Goal: Navigation & Orientation: Find specific page/section

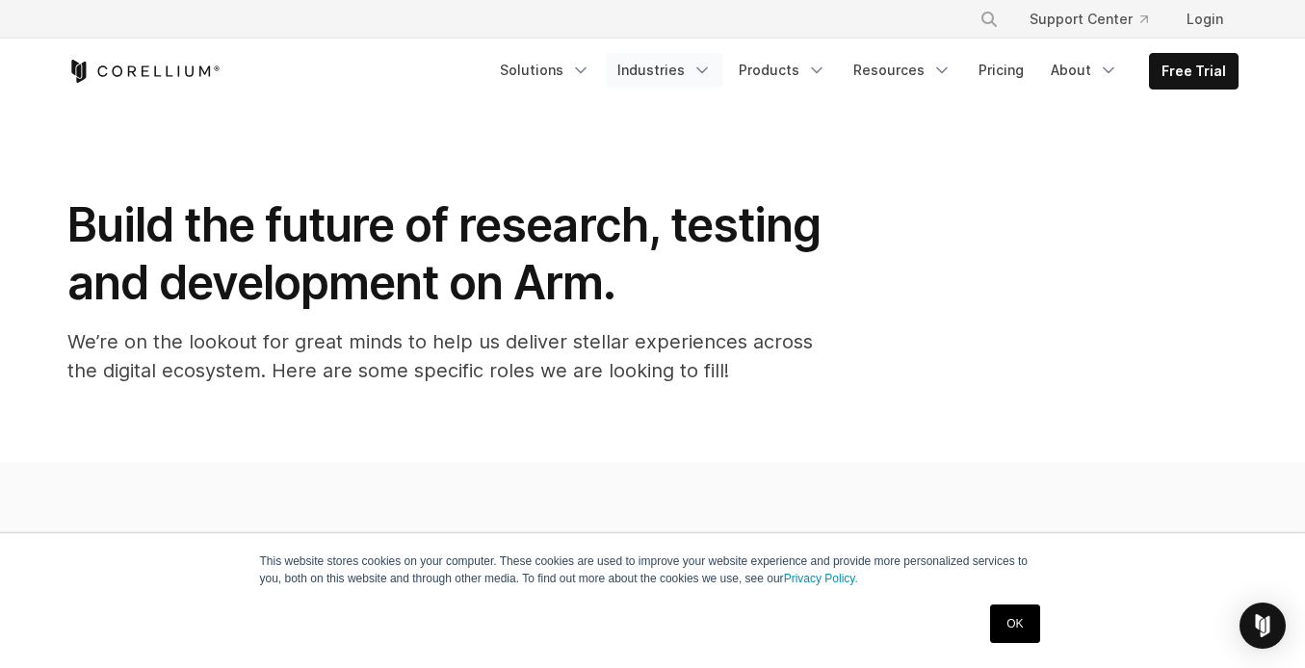
click at [691, 67] on link "Industries" at bounding box center [664, 70] width 117 height 35
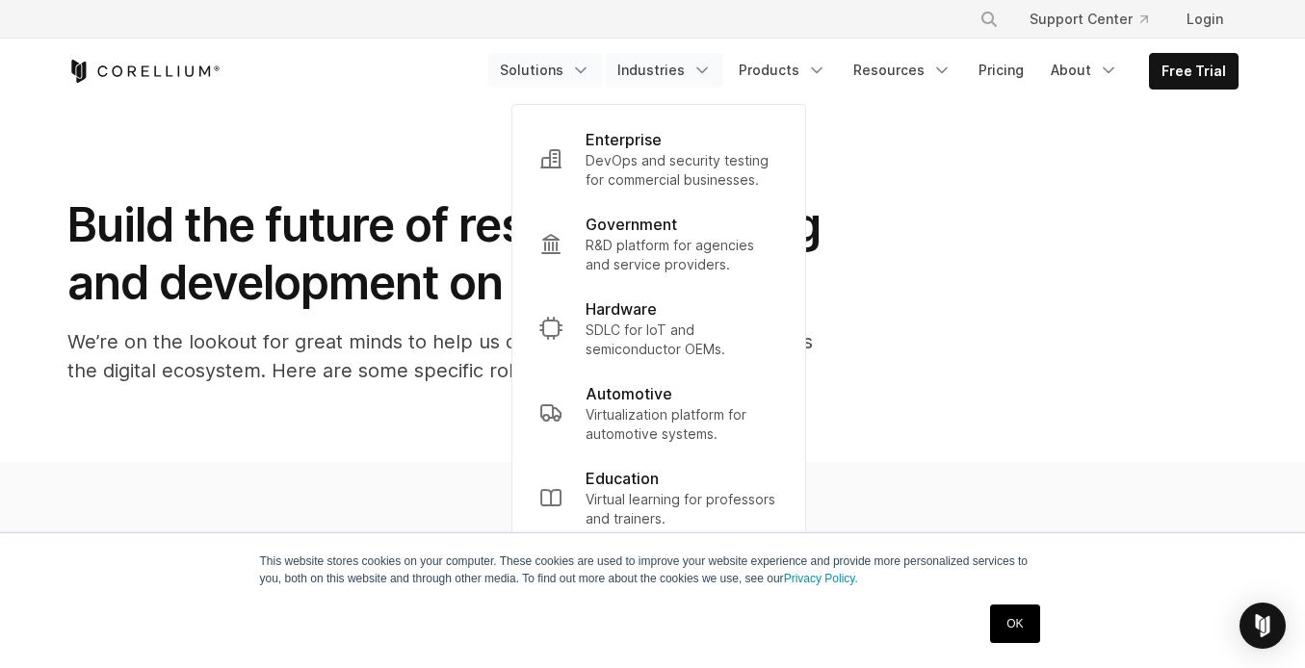
click at [579, 79] on link "Solutions" at bounding box center [545, 70] width 114 height 35
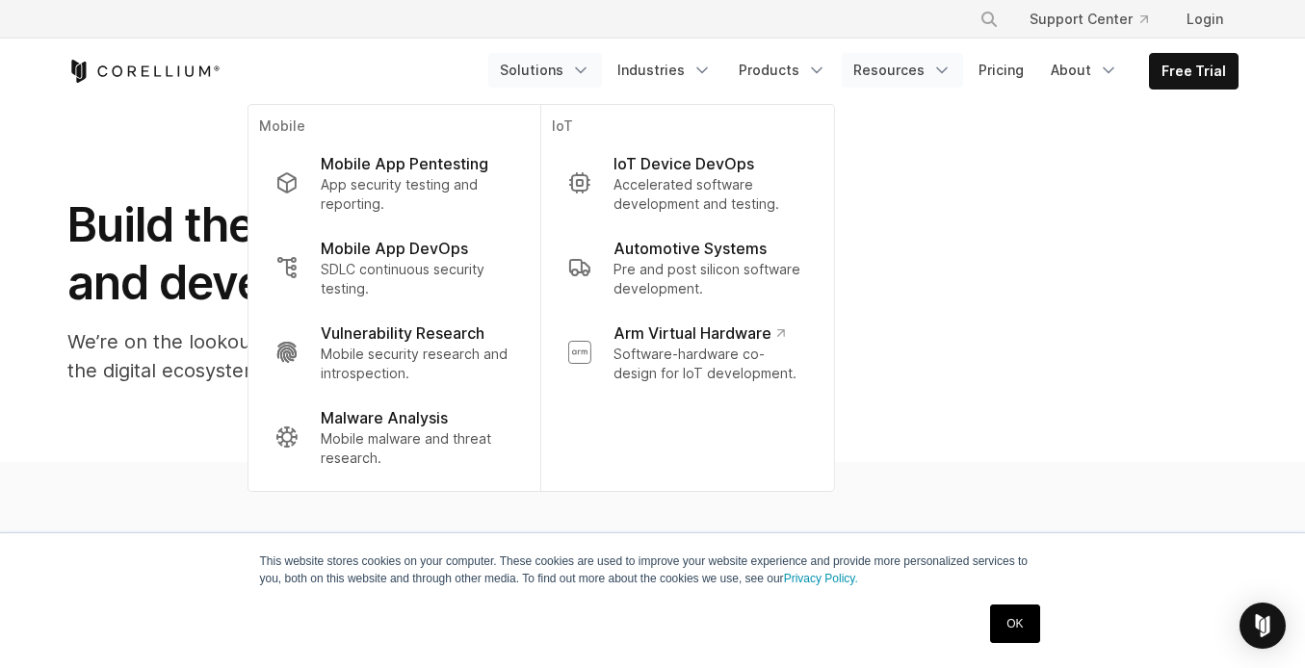
click at [945, 65] on icon "Navigation Menu" at bounding box center [941, 70] width 19 height 19
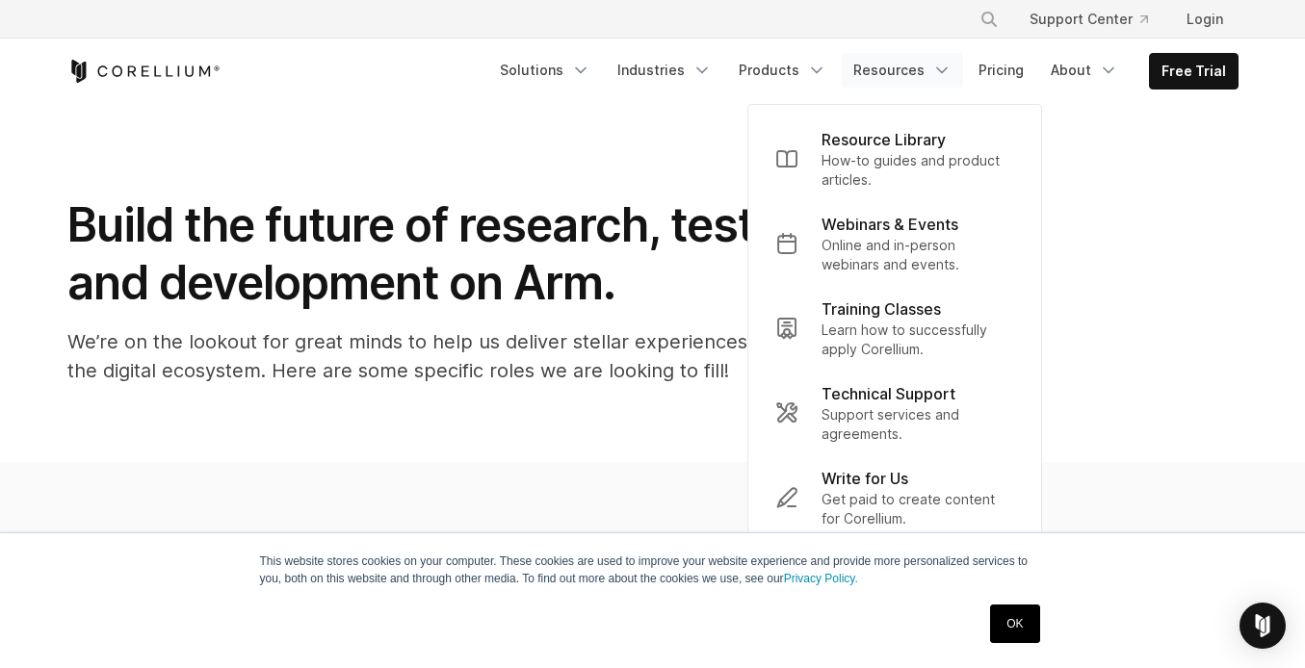
click at [1042, 71] on ul "Solutions Mobile IoT" at bounding box center [863, 71] width 750 height 37
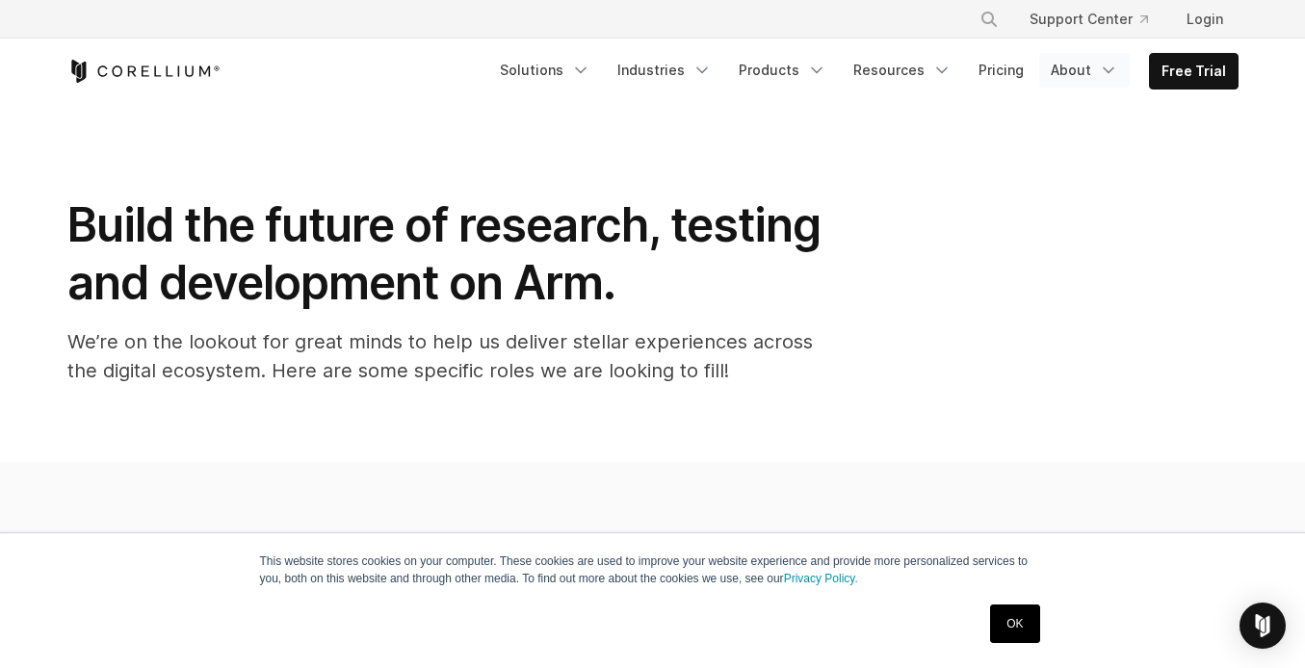
click at [1075, 71] on link "About" at bounding box center [1084, 70] width 91 height 35
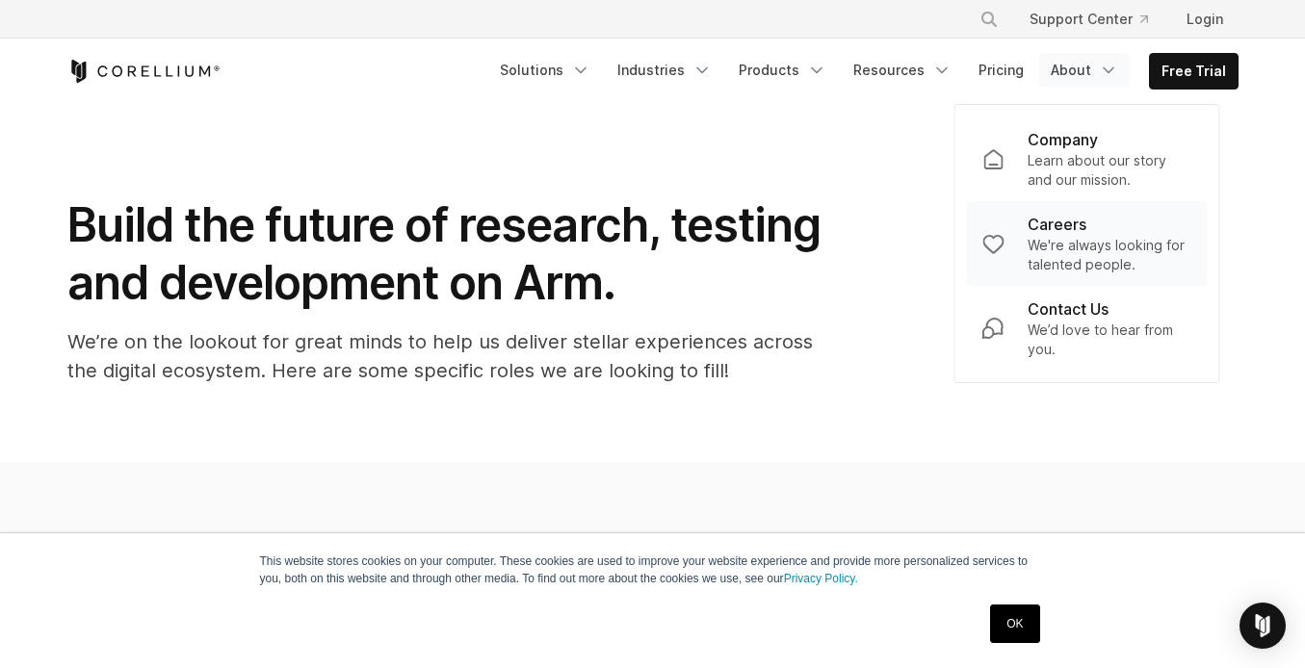
click at [1069, 202] on link "Careers We're always looking for talented people." at bounding box center [1087, 243] width 242 height 85
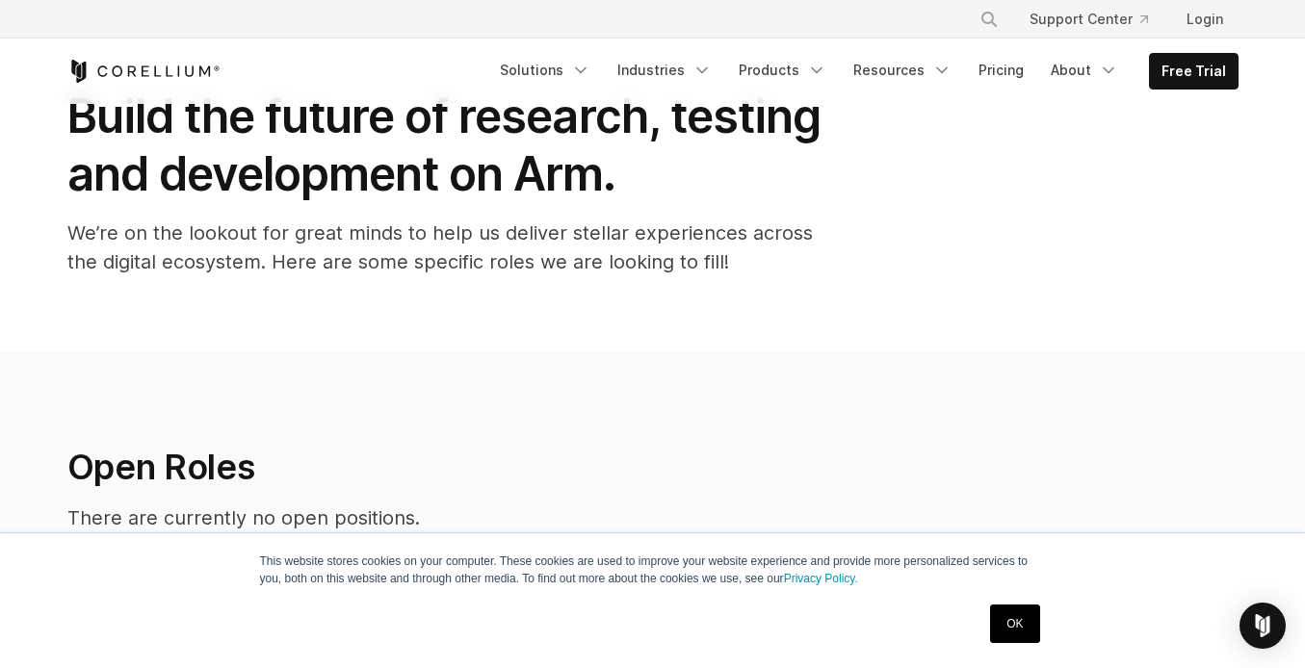
scroll to position [378, 0]
